Goal: Find specific page/section

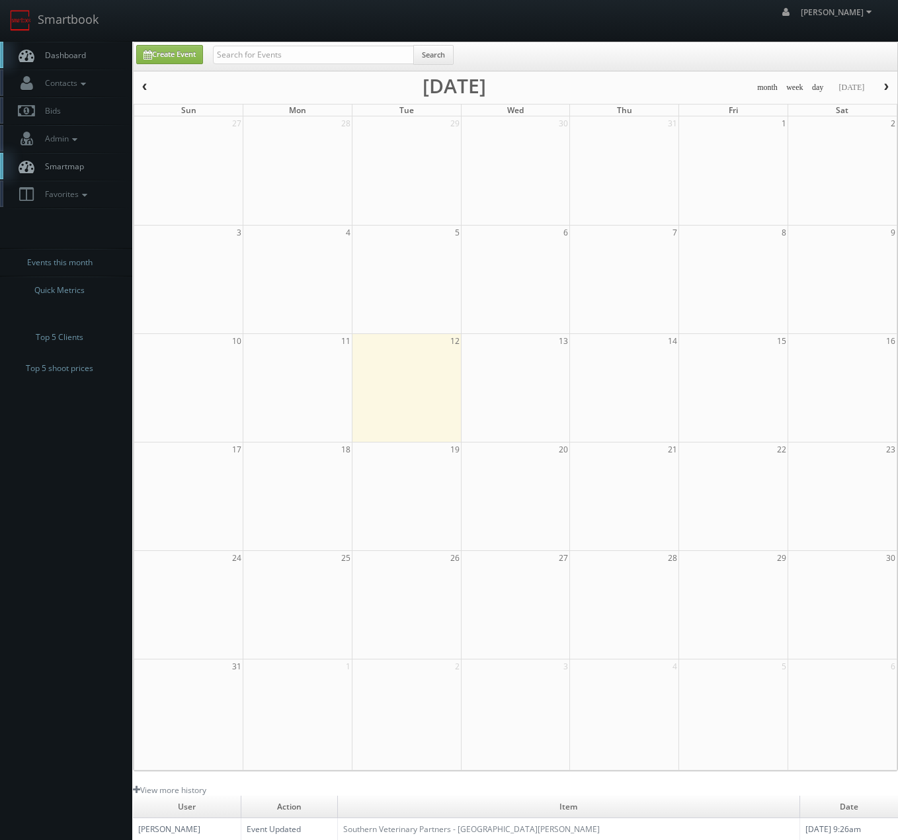
drag, startPoint x: 210, startPoint y: 51, endPoint x: 219, endPoint y: 50, distance: 9.3
click at [211, 51] on div "Search" at bounding box center [333, 58] width 260 height 26
click at [257, 55] on input "text" at bounding box center [313, 55] width 201 height 19
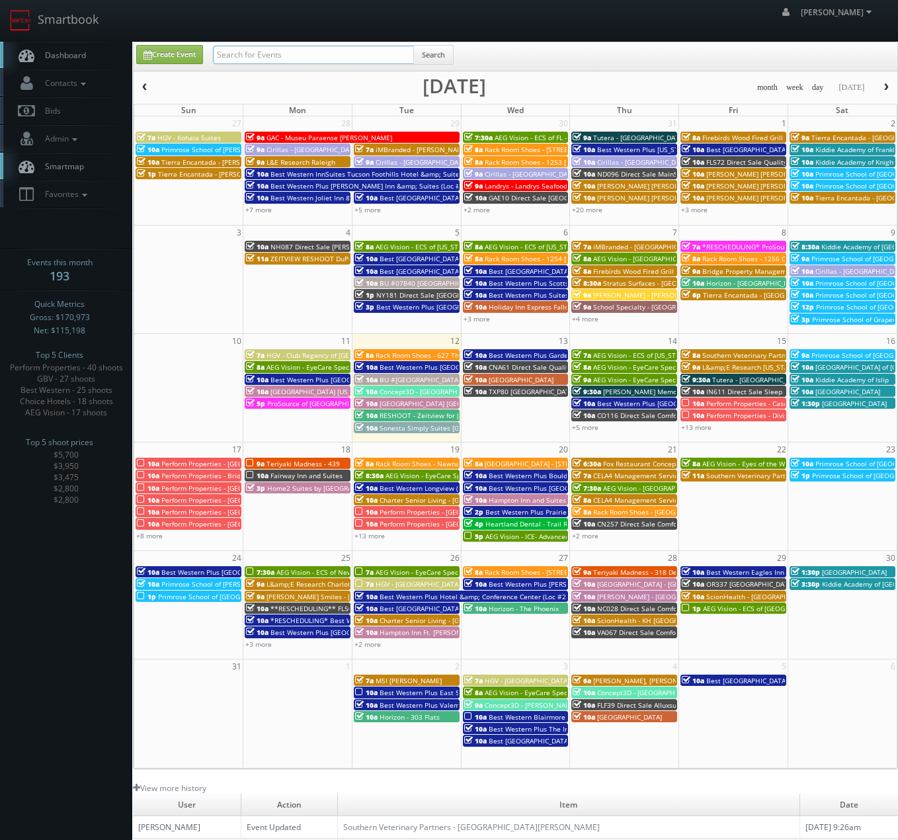
click at [260, 56] on input "text" at bounding box center [313, 55] width 201 height 19
type input "mondo"
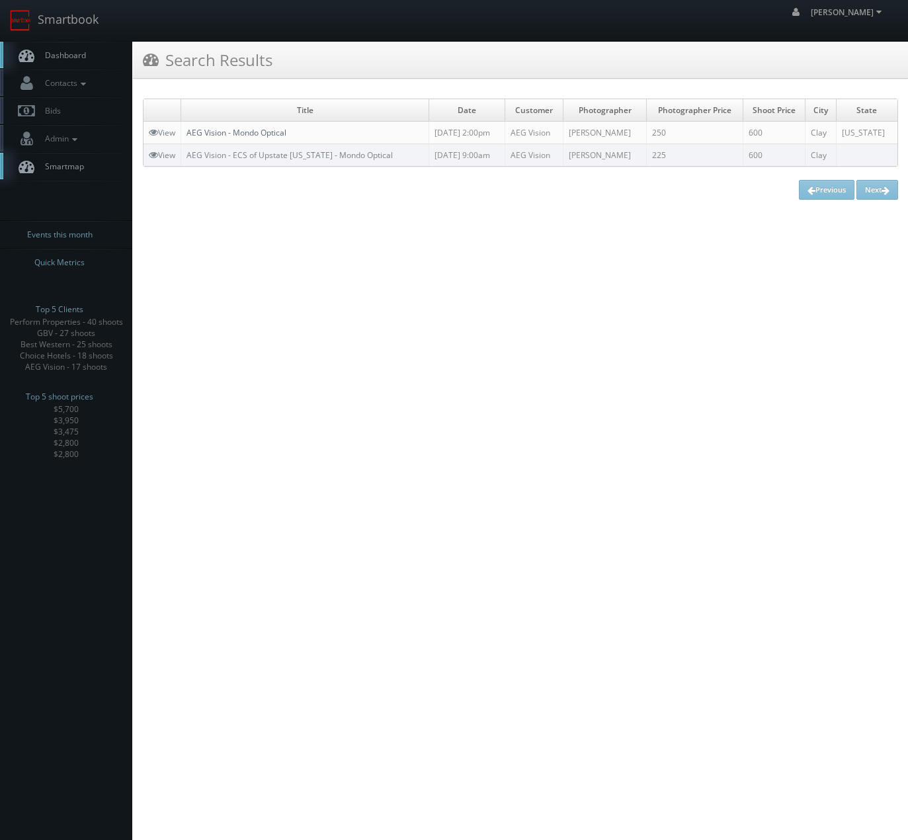
click at [270, 138] on link "AEG Vision - Mondo Optical" at bounding box center [236, 132] width 100 height 11
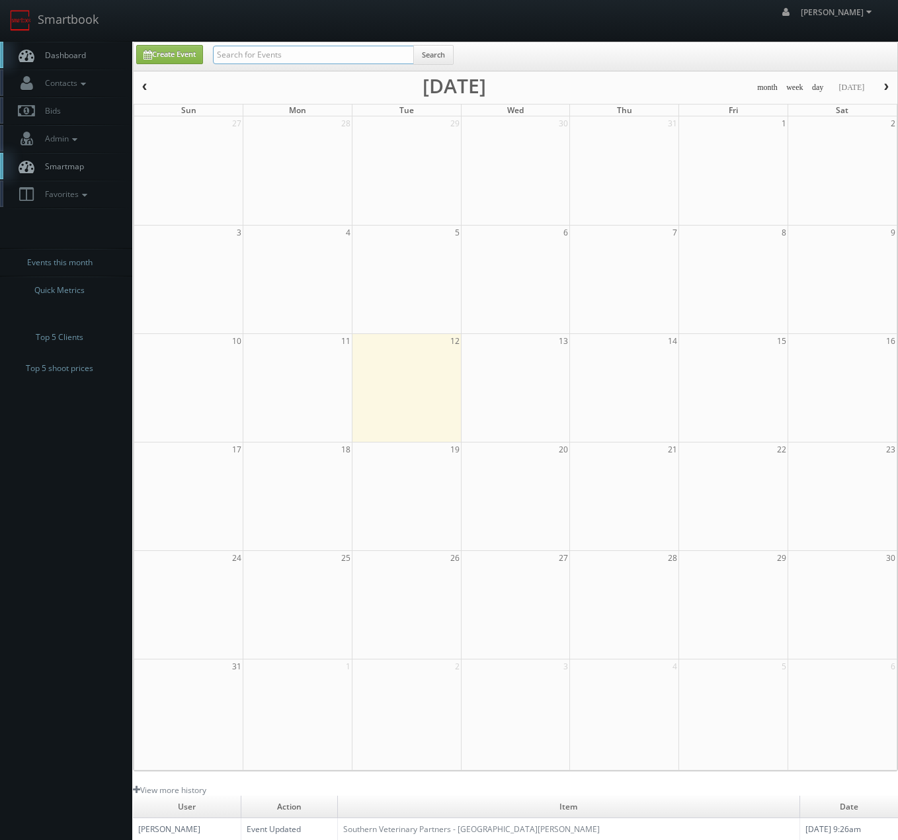
click at [239, 57] on input "text" at bounding box center [313, 55] width 201 height 19
type input "karam"
